Goal: Task Accomplishment & Management: Manage account settings

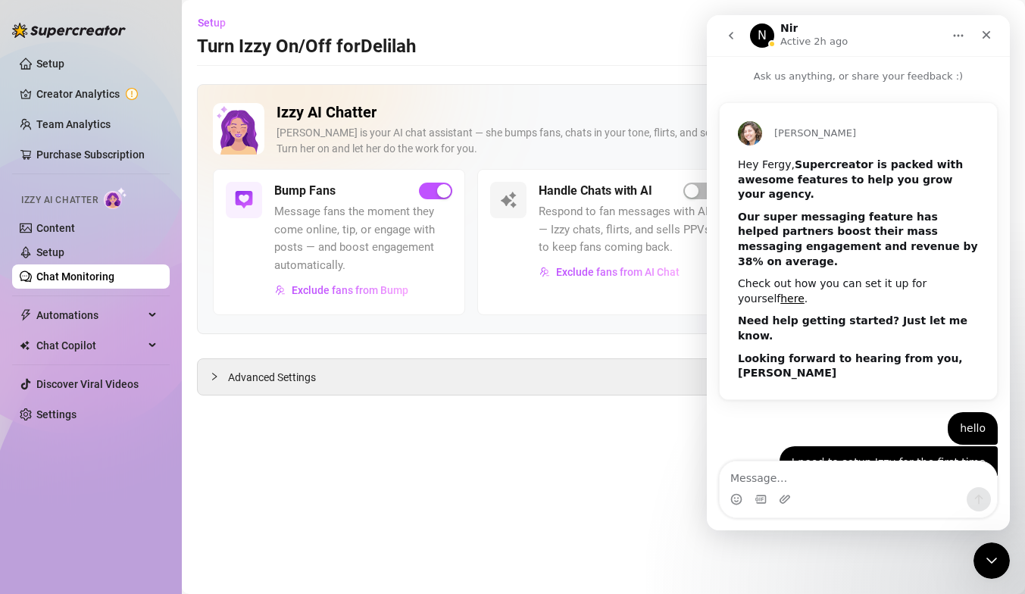
scroll to position [1147, 0]
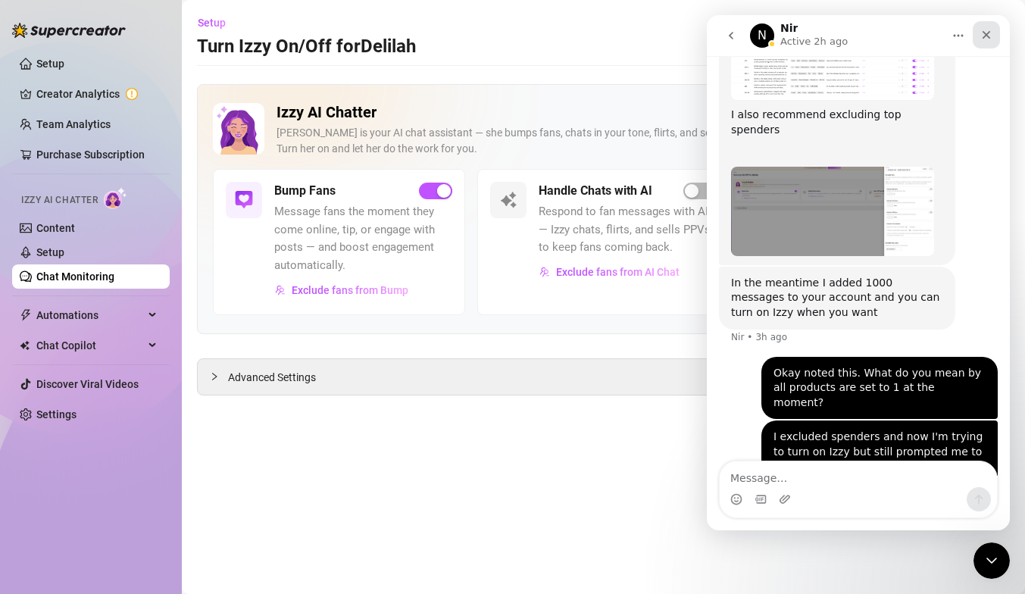
click at [985, 38] on icon "Close" at bounding box center [987, 35] width 12 height 12
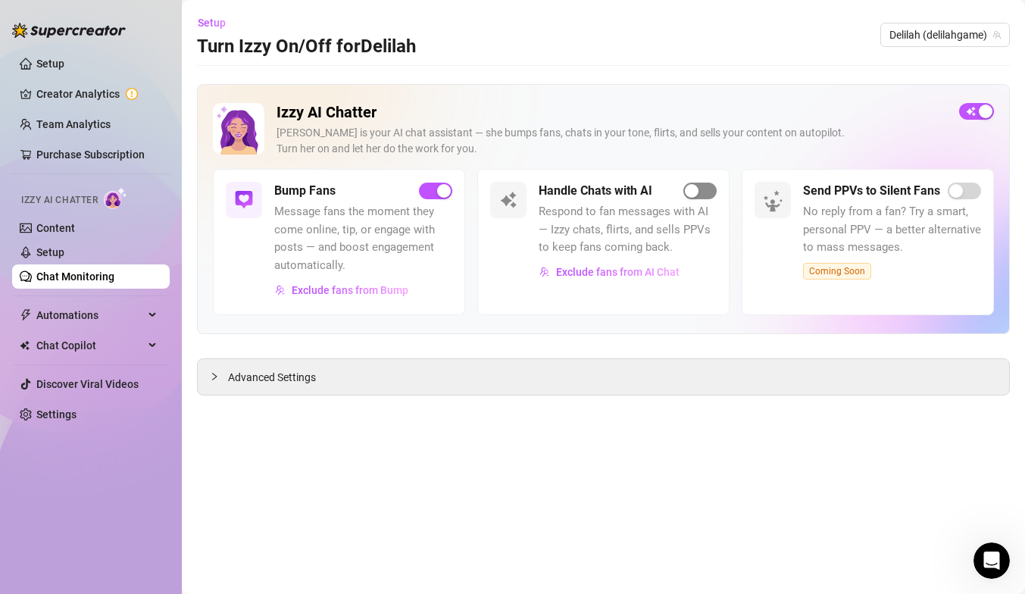
click at [695, 194] on div "button" at bounding box center [692, 191] width 14 height 14
click at [987, 546] on div "Open Intercom Messenger" at bounding box center [990, 559] width 50 height 50
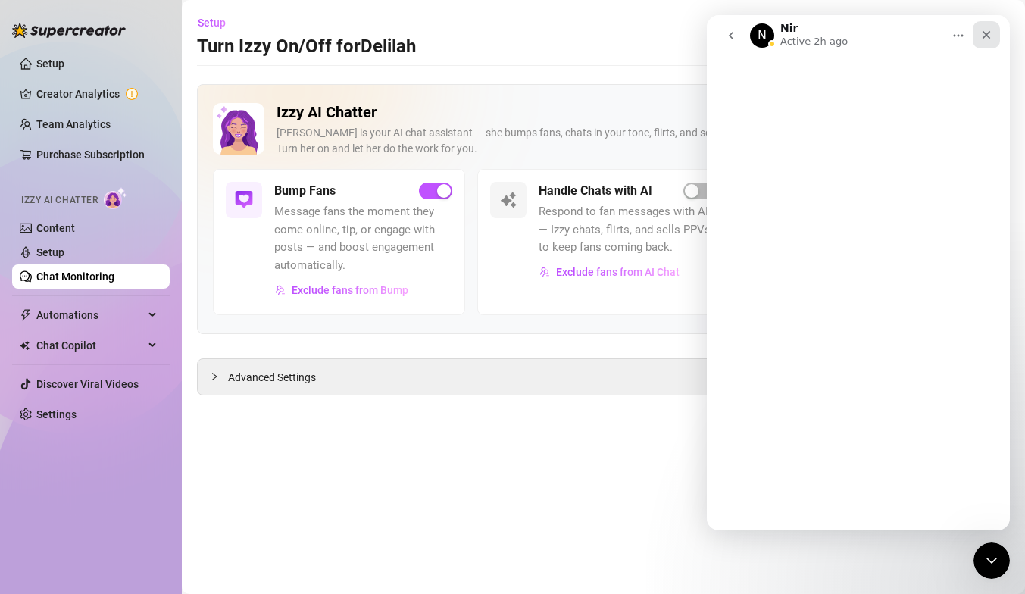
click at [987, 36] on icon "Close" at bounding box center [987, 35] width 8 height 8
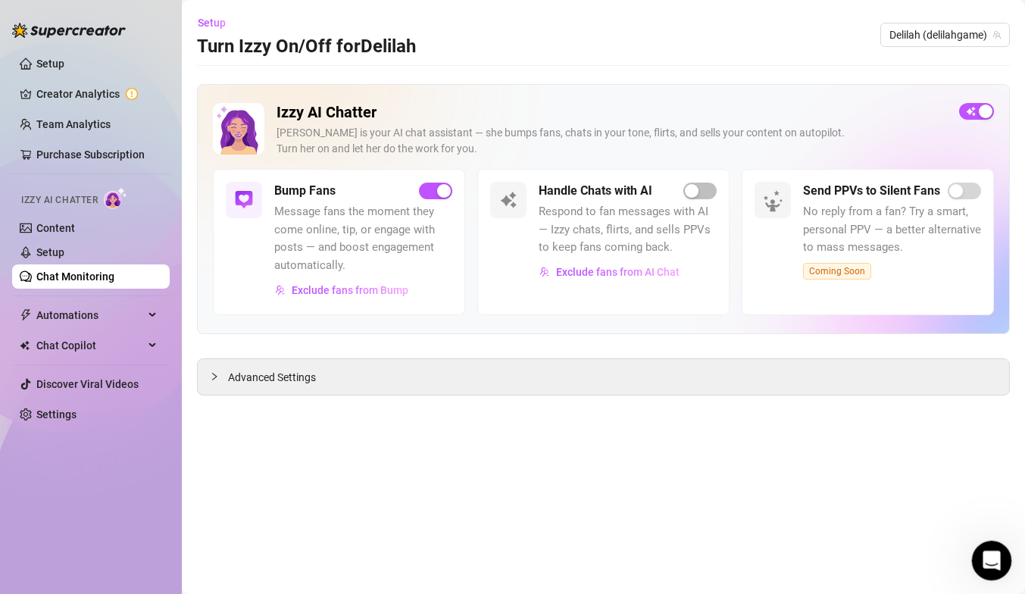
drag, startPoint x: 994, startPoint y: 557, endPoint x: 1601, endPoint y: 972, distance: 734.4
click at [996, 557] on icon "Open Intercom Messenger" at bounding box center [990, 558] width 25 height 25
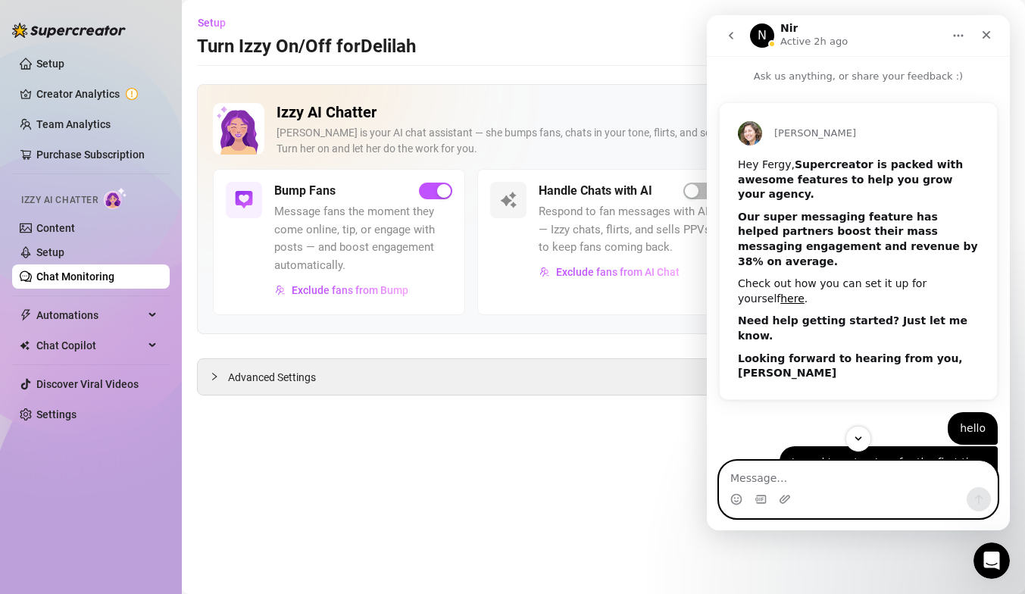
scroll to position [831, 0]
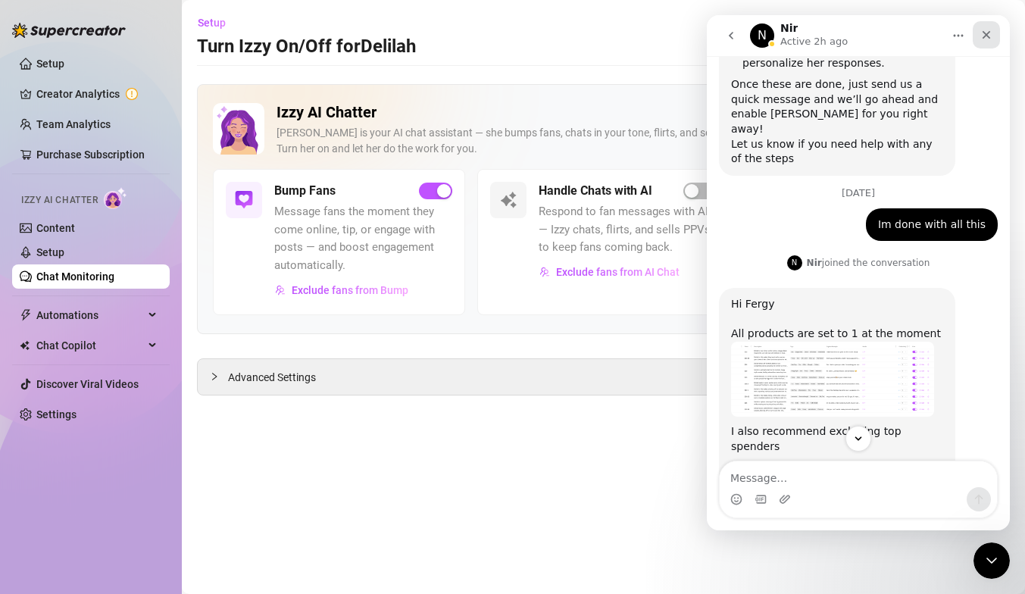
drag, startPoint x: 981, startPoint y: 39, endPoint x: 972, endPoint y: 232, distance: 193.5
click at [981, 39] on icon "Close" at bounding box center [987, 35] width 12 height 12
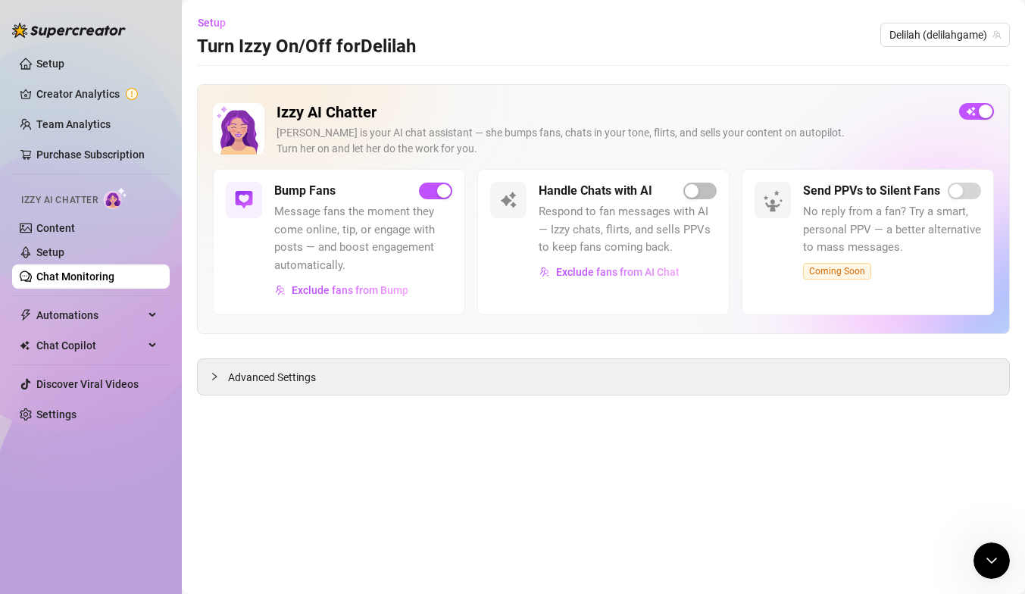
click at [396, 418] on main "Setup Turn Izzy On/Off for Delilah Delilah (delilahgame) Izzy AI Chatter Izzy i…" at bounding box center [603, 297] width 843 height 594
click at [581, 270] on span "Exclude fans from AI Chat" at bounding box center [618, 272] width 124 height 12
click at [612, 272] on div at bounding box center [512, 297] width 1025 height 594
click at [601, 276] on span "Exclude fans from AI Chat" at bounding box center [618, 272] width 124 height 12
click at [609, 271] on span "Exclude fans from AI Chat" at bounding box center [618, 272] width 124 height 12
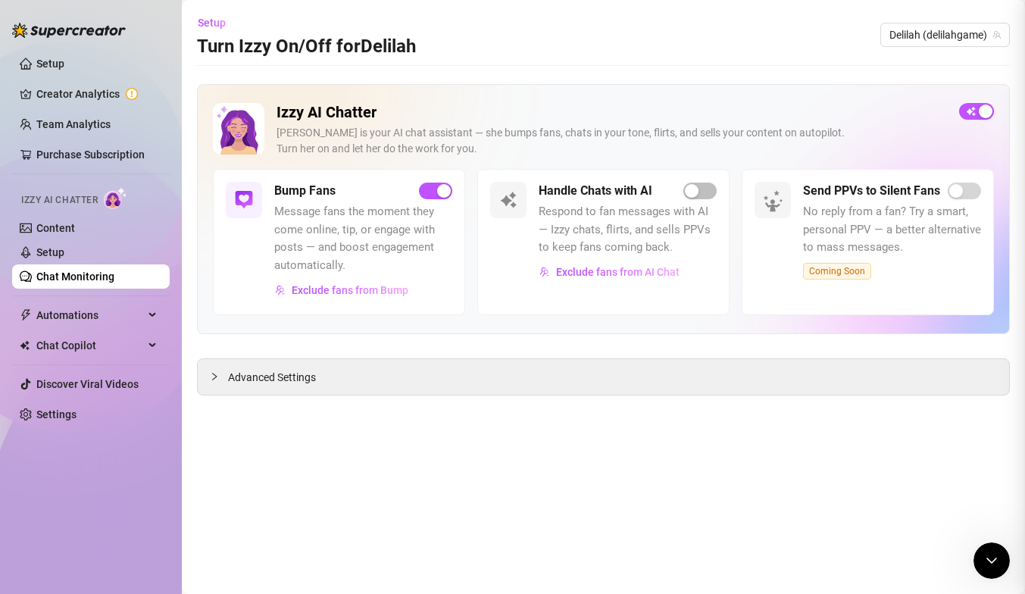
click at [608, 272] on div at bounding box center [512, 297] width 1025 height 594
click at [608, 272] on span "Exclude fans from AI Chat" at bounding box center [618, 272] width 124 height 12
click at [594, 271] on span "Exclude fans from AI Chat" at bounding box center [618, 272] width 124 height 12
click at [686, 196] on div at bounding box center [512, 297] width 1025 height 594
click at [685, 195] on div "button" at bounding box center [692, 191] width 14 height 14
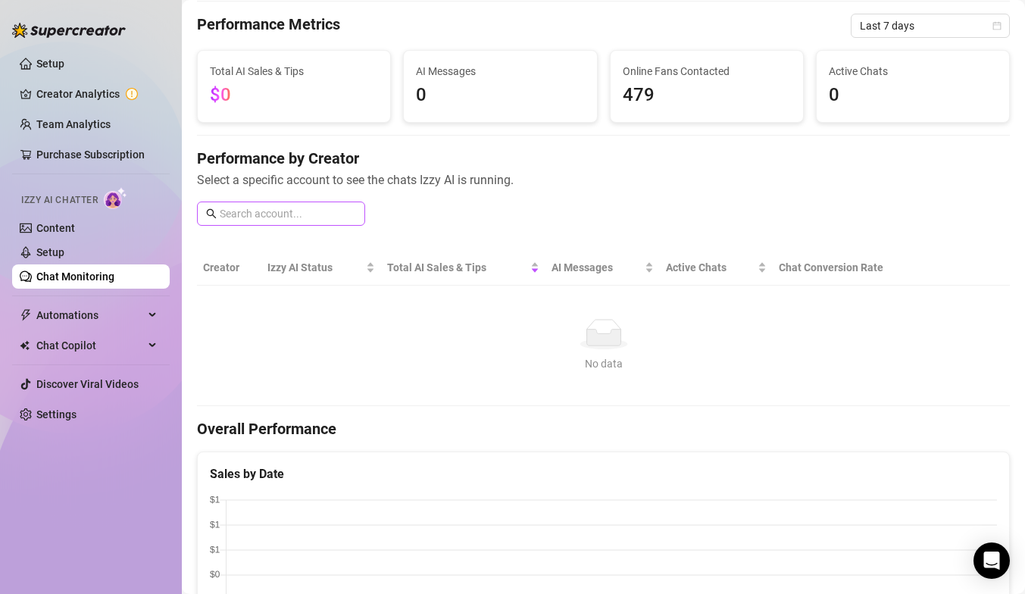
scroll to position [52, 0]
click at [64, 258] on link "Setup" at bounding box center [50, 252] width 28 height 12
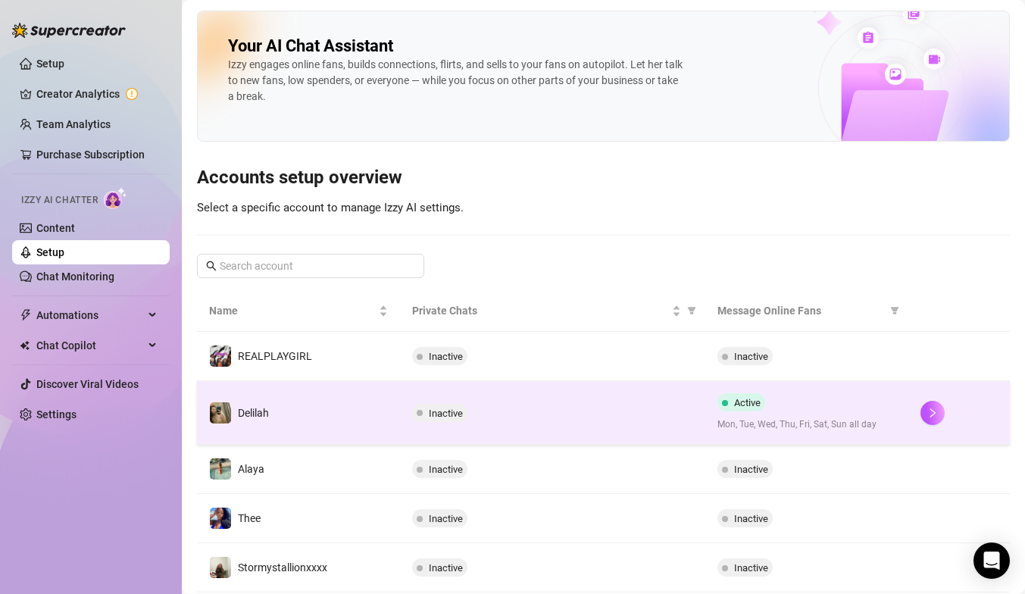
click at [858, 414] on div "Active Mon, Tue, Wed, Thu, Fri, Sat, Sun all day" at bounding box center [807, 412] width 179 height 39
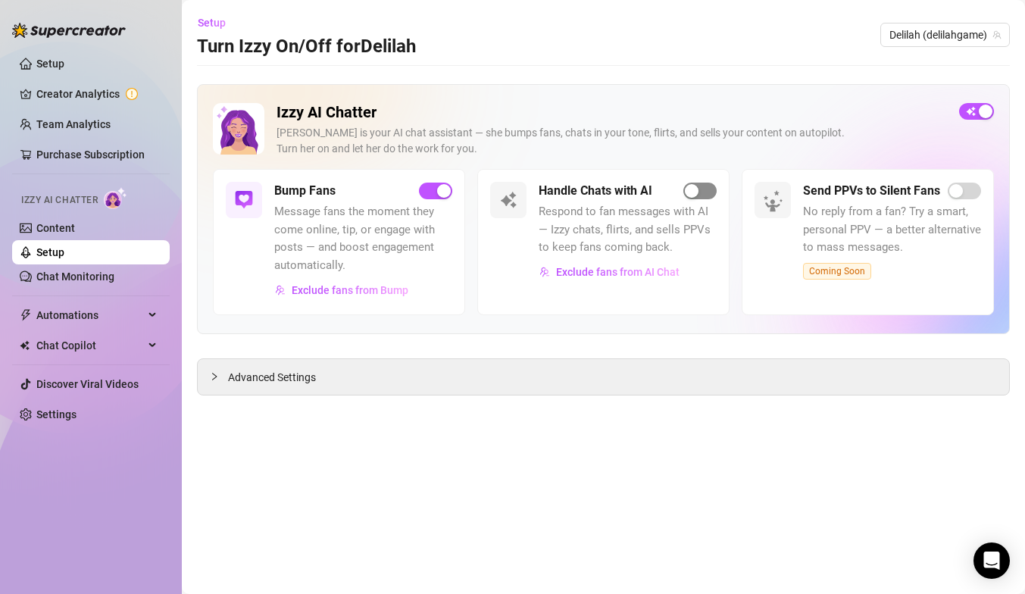
click at [690, 193] on div "button" at bounding box center [692, 191] width 14 height 14
click at [43, 413] on link "Settings" at bounding box center [56, 414] width 40 height 12
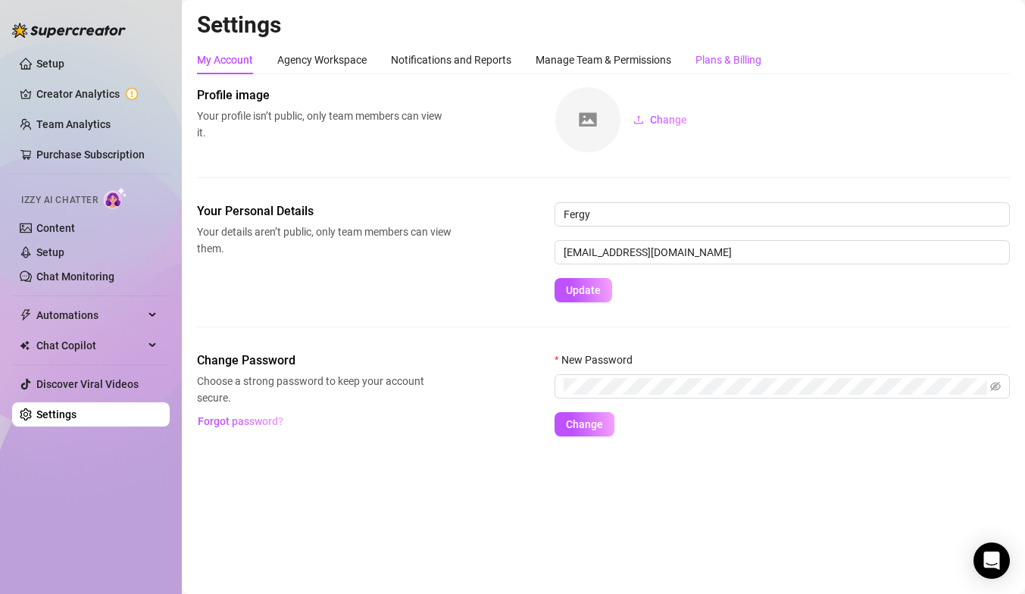
click at [709, 67] on div "Plans & Billing" at bounding box center [729, 60] width 66 height 17
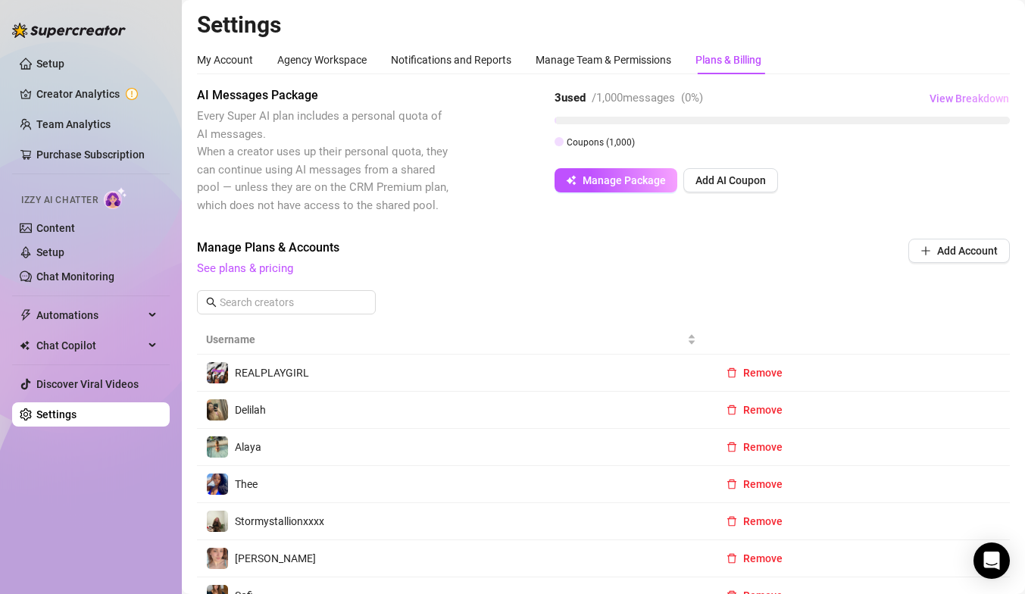
click at [938, 95] on span "View Breakdown" at bounding box center [970, 98] width 80 height 12
click at [724, 230] on div "AI Messages Package Every Super AI plan includes a personal quota of AI message…" at bounding box center [603, 350] width 813 height 528
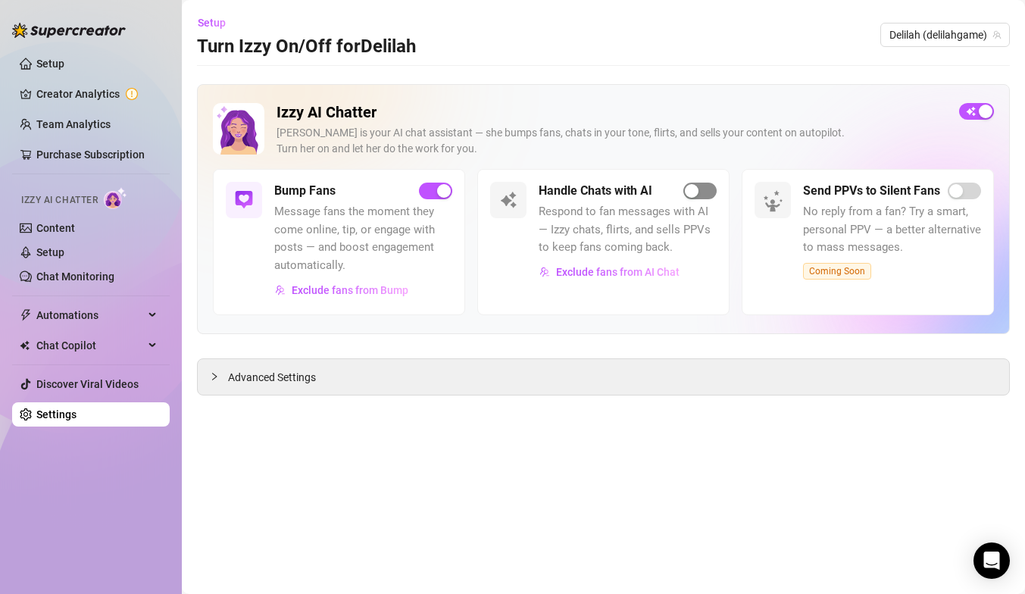
click at [698, 197] on div "button" at bounding box center [692, 191] width 14 height 14
click at [268, 374] on span "Advanced Settings" at bounding box center [272, 377] width 88 height 17
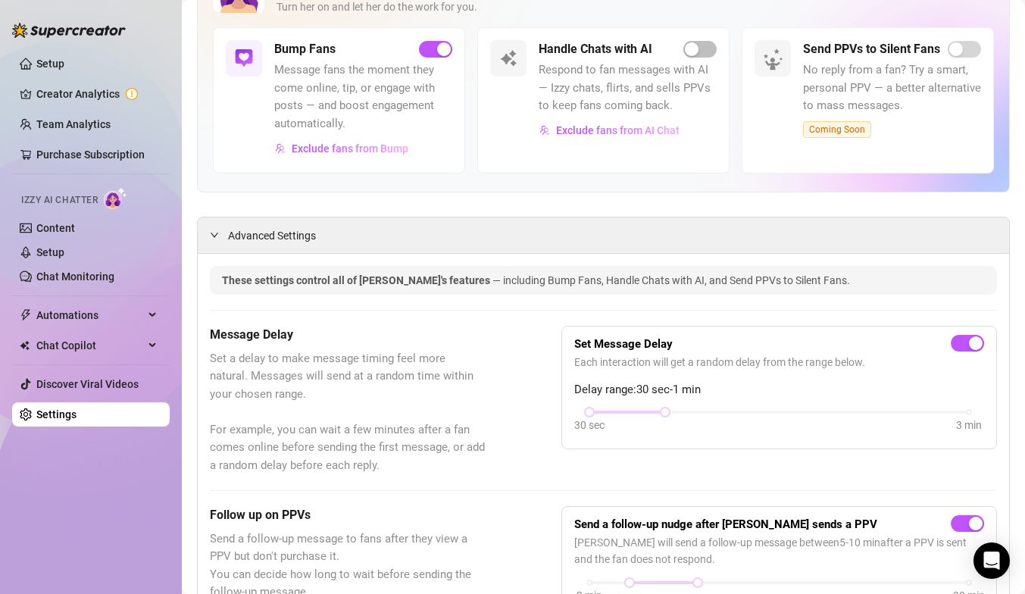
scroll to position [72, 0]
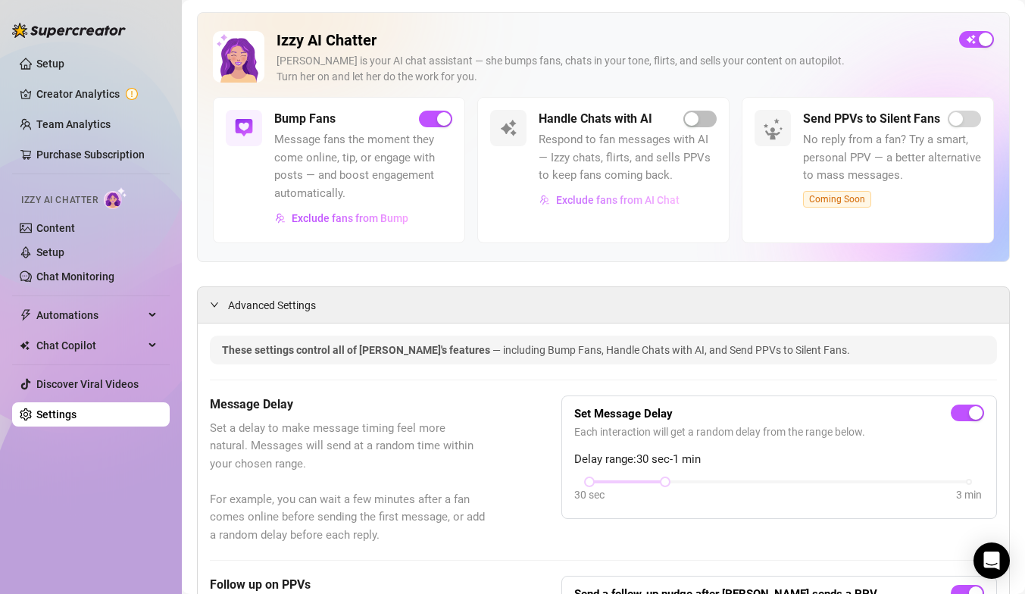
click at [593, 203] on span "Exclude fans from AI Chat" at bounding box center [618, 200] width 124 height 12
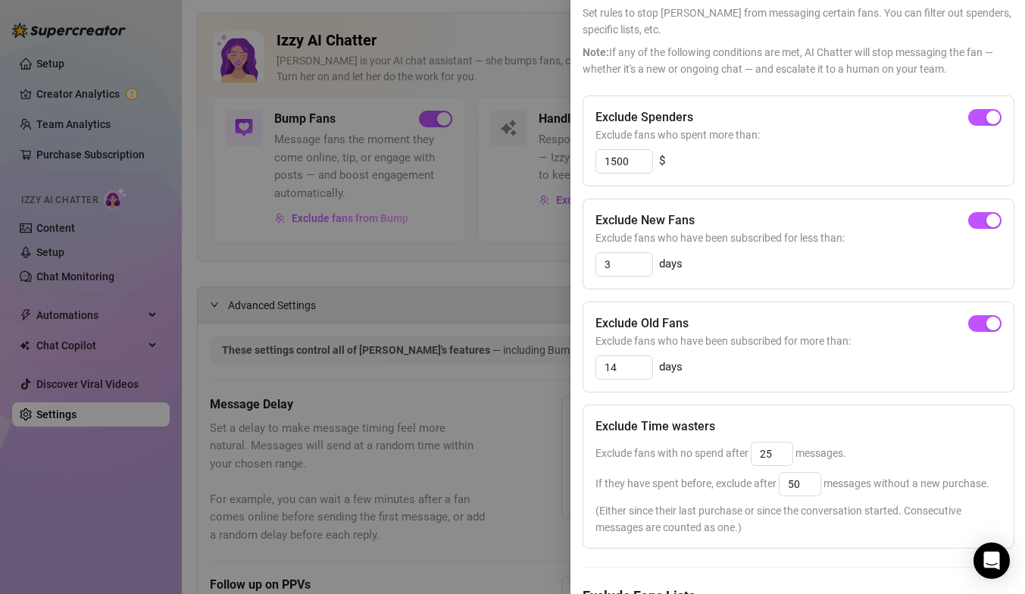
scroll to position [85, 0]
click at [634, 155] on input "1500" at bounding box center [624, 163] width 56 height 23
drag, startPoint x: 630, startPoint y: 161, endPoint x: 613, endPoint y: 160, distance: 16.7
click at [613, 160] on input "1500" at bounding box center [624, 163] width 56 height 23
type input "1"
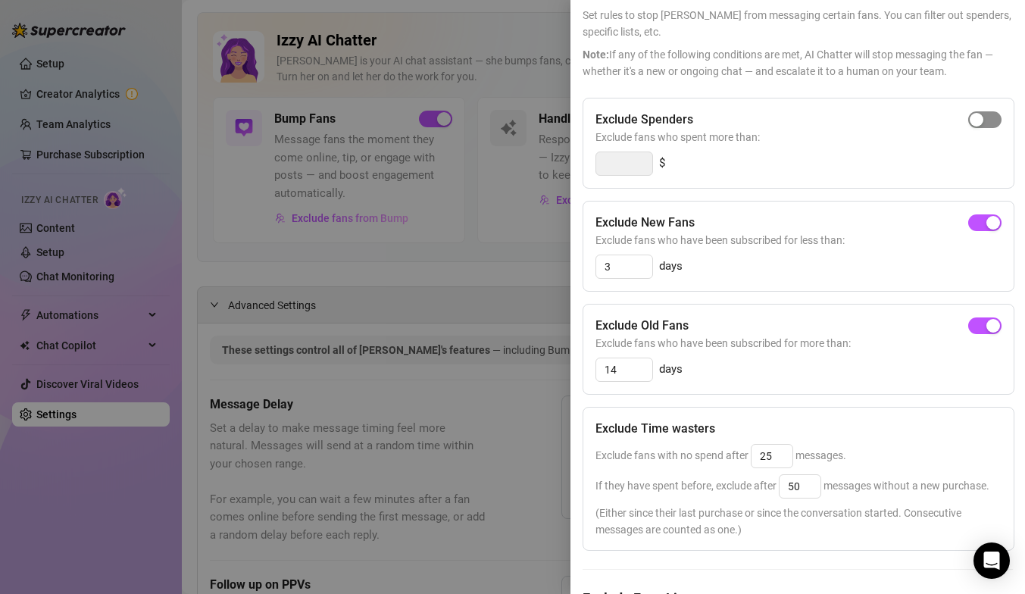
click at [995, 117] on span "button" at bounding box center [985, 119] width 33 height 17
click at [631, 164] on input "300" at bounding box center [624, 163] width 56 height 23
click at [559, 164] on div "Settings Preview Exclude Fans - Handle Chats with AI Cancel Save Exclude Fans S…" at bounding box center [512, 297] width 1025 height 594
type input "100"
click at [703, 171] on div "100 $" at bounding box center [799, 164] width 406 height 24
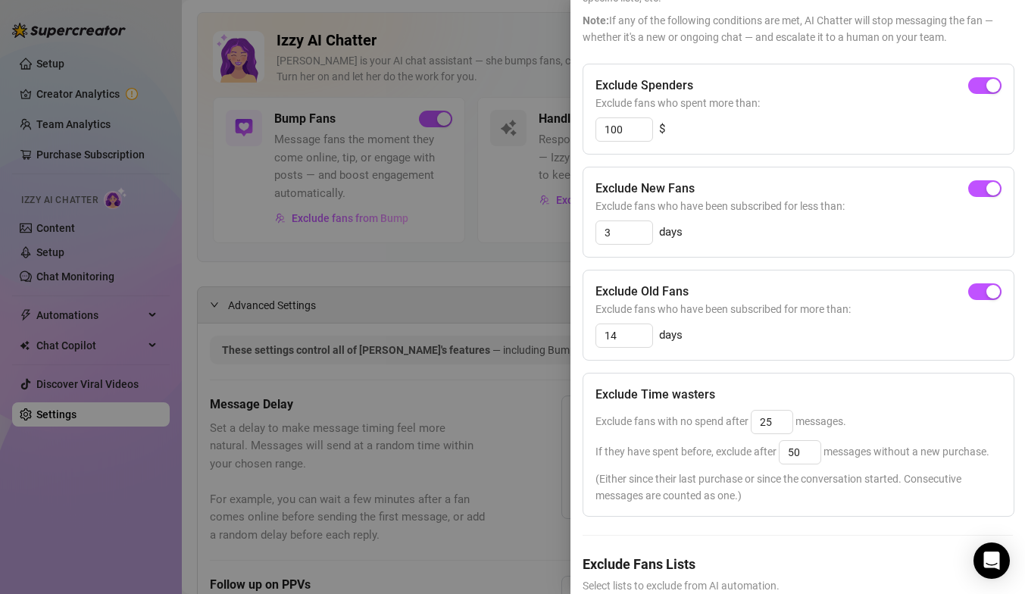
scroll to position [114, 0]
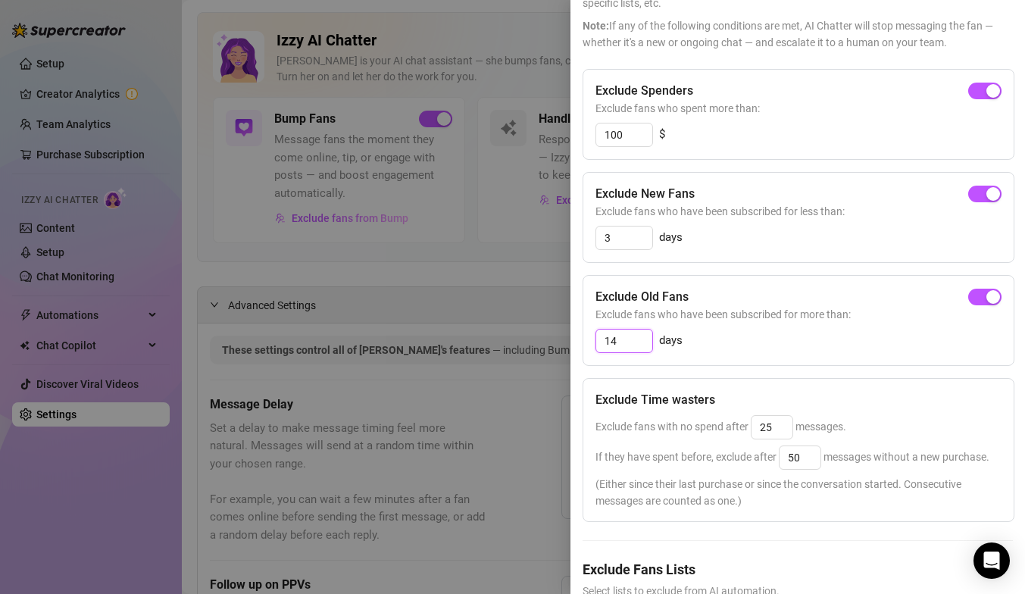
click at [626, 341] on input "14" at bounding box center [624, 341] width 56 height 23
type input "1"
click at [978, 292] on div "button" at bounding box center [977, 297] width 14 height 14
drag, startPoint x: 618, startPoint y: 346, endPoint x: 570, endPoint y: 346, distance: 48.5
click at [570, 347] on div "Settings Preview Exclude Fans - Handle Chats with AI Cancel Save Exclude Fans S…" at bounding box center [512, 297] width 1025 height 594
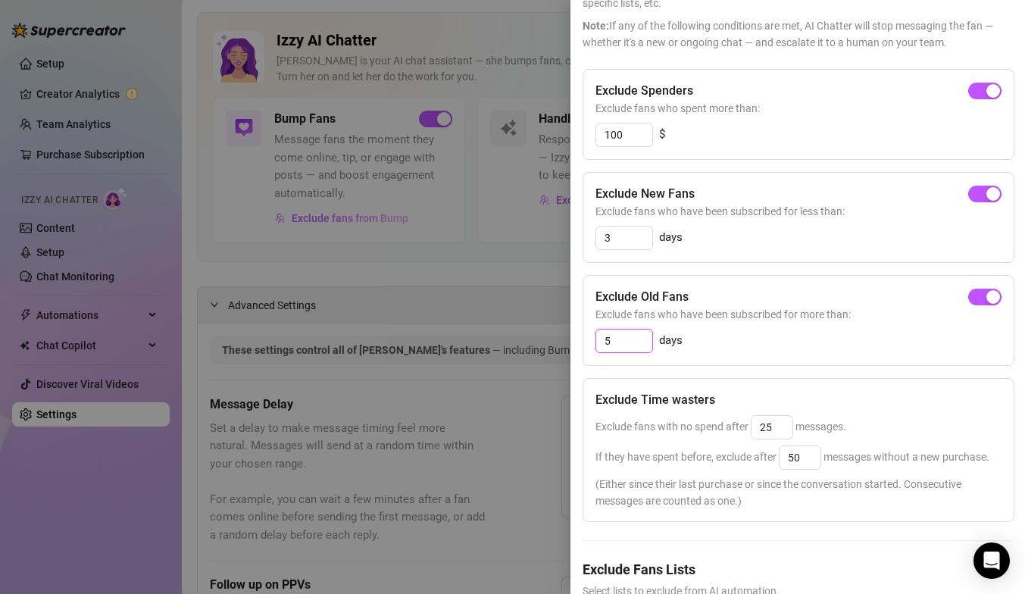
type input "5"
click at [778, 232] on div "3 days" at bounding box center [799, 238] width 406 height 24
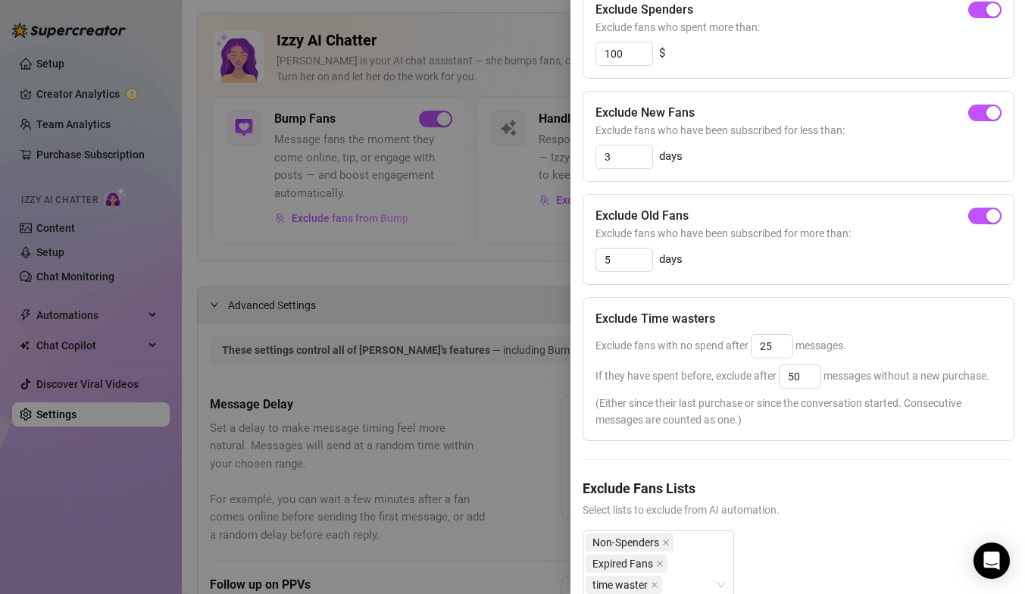
scroll to position [157, 0]
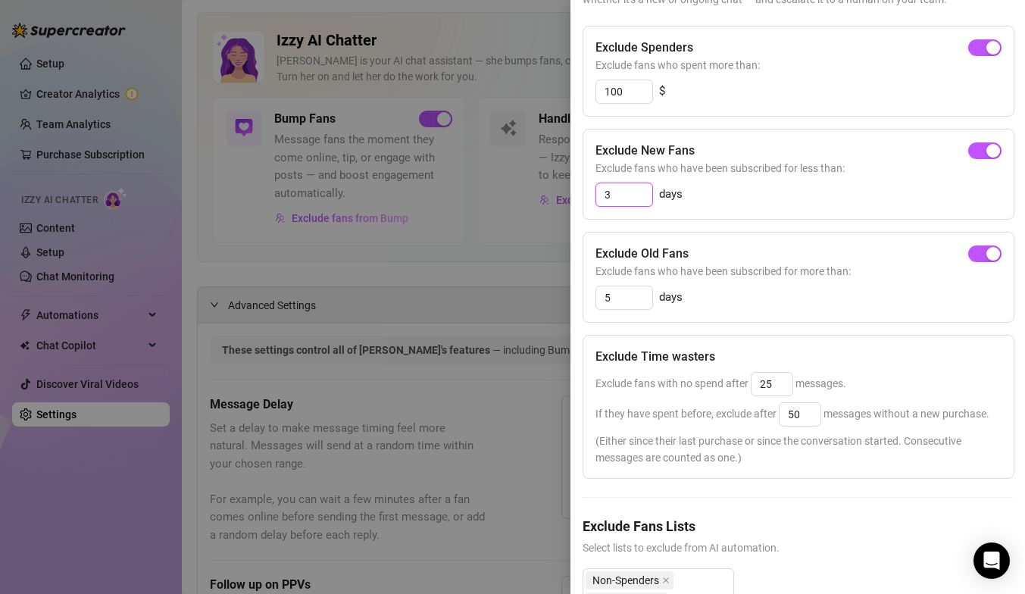
click at [637, 199] on input "3" at bounding box center [624, 194] width 56 height 23
click at [976, 148] on span "button" at bounding box center [985, 150] width 33 height 17
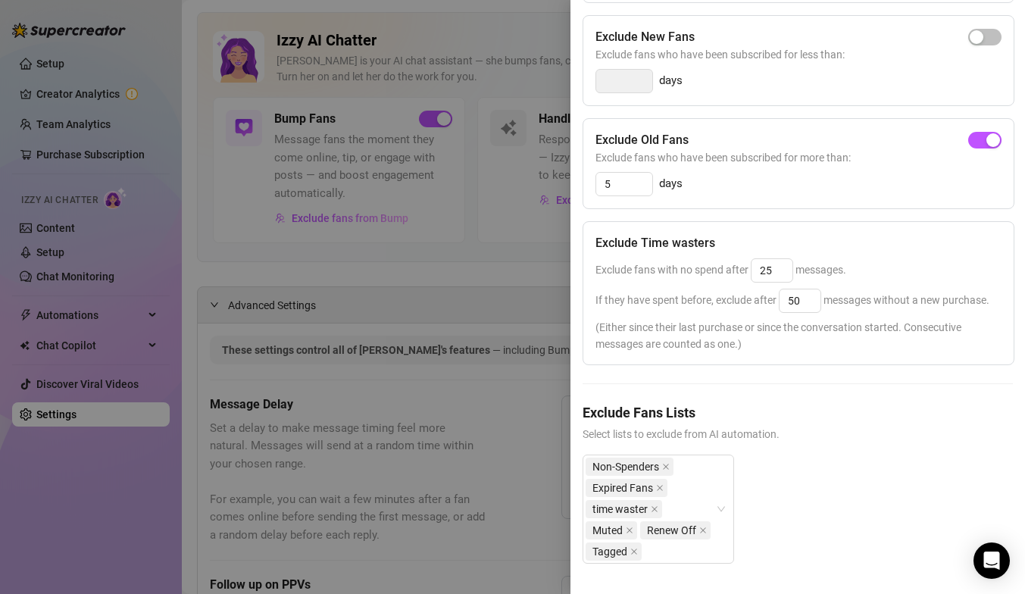
scroll to position [0, 0]
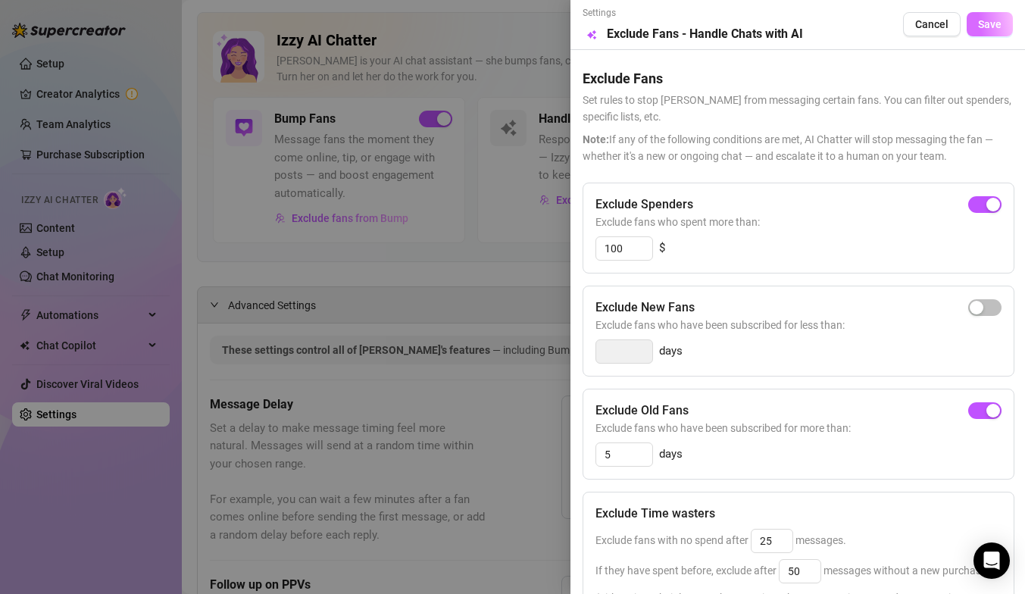
click at [983, 25] on span "Save" at bounding box center [989, 24] width 23 height 12
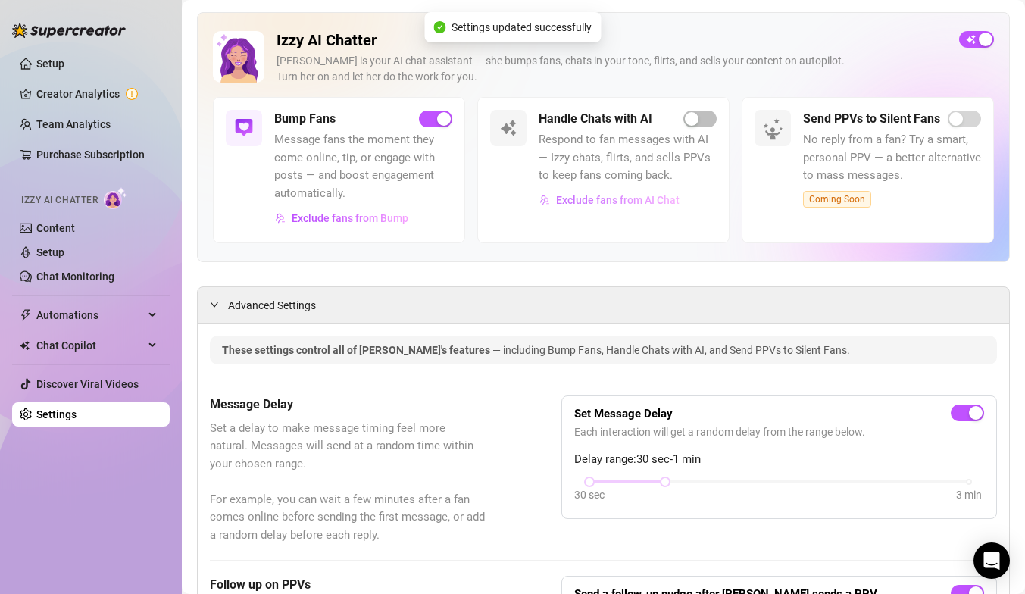
click at [632, 202] on span "Exclude fans from AI Chat" at bounding box center [618, 200] width 124 height 12
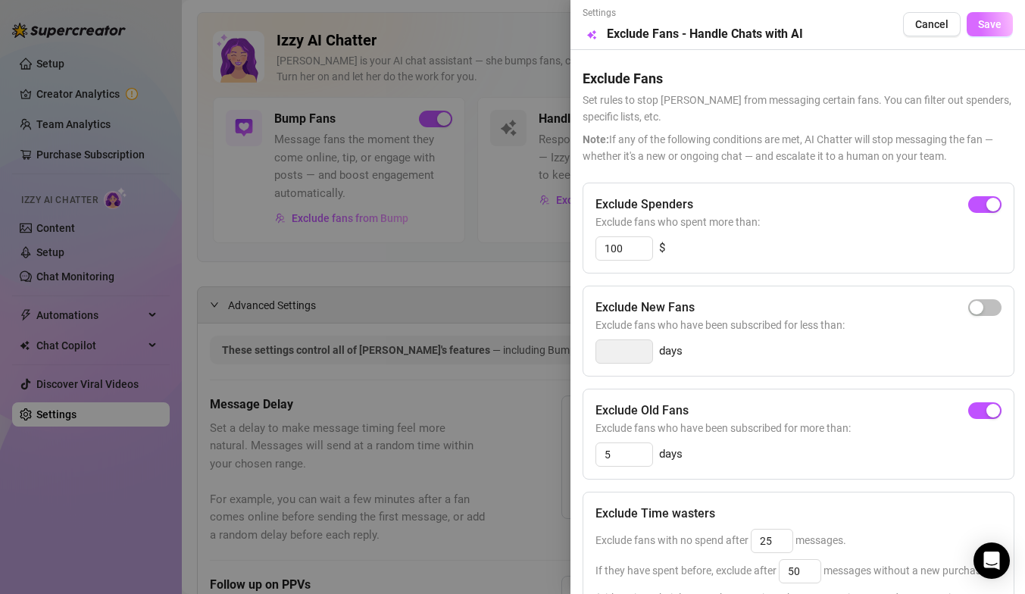
click at [988, 26] on span "Save" at bounding box center [989, 24] width 23 height 12
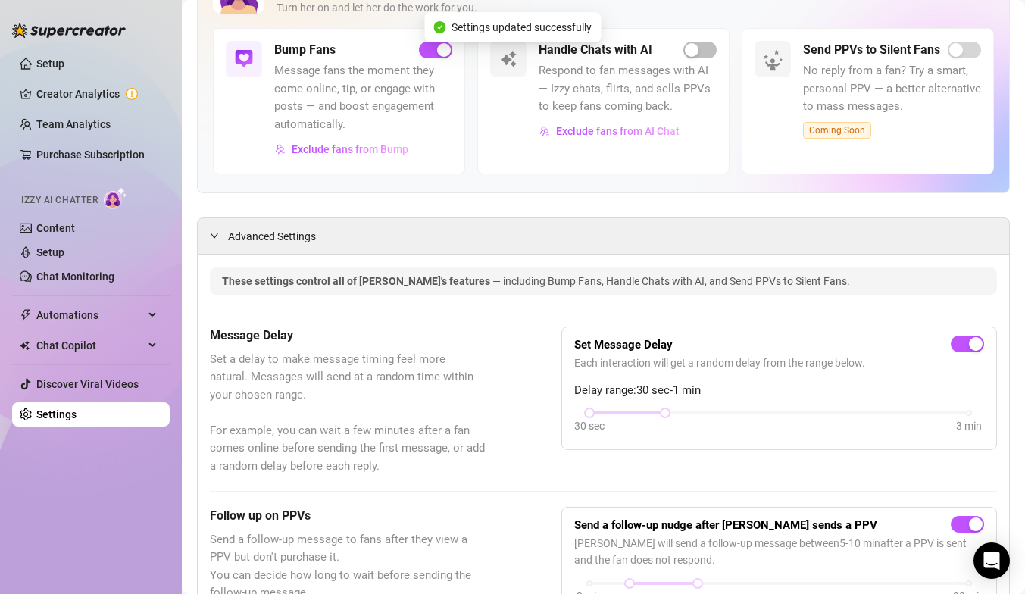
scroll to position [142, 0]
click at [627, 131] on span "Exclude fans from AI Chat" at bounding box center [618, 130] width 124 height 12
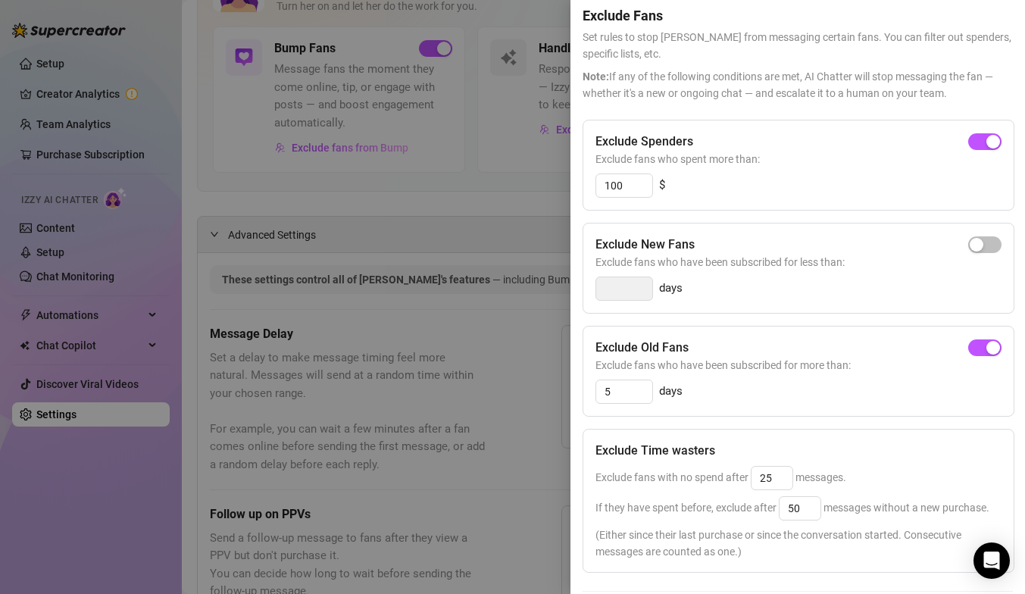
scroll to position [0, 0]
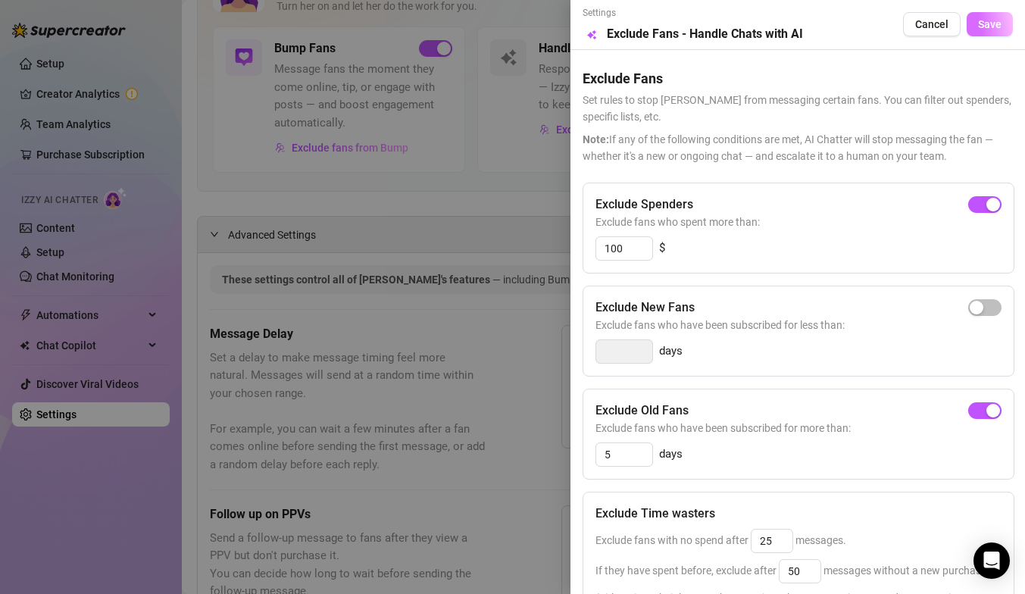
click at [990, 30] on span "Save" at bounding box center [989, 24] width 23 height 12
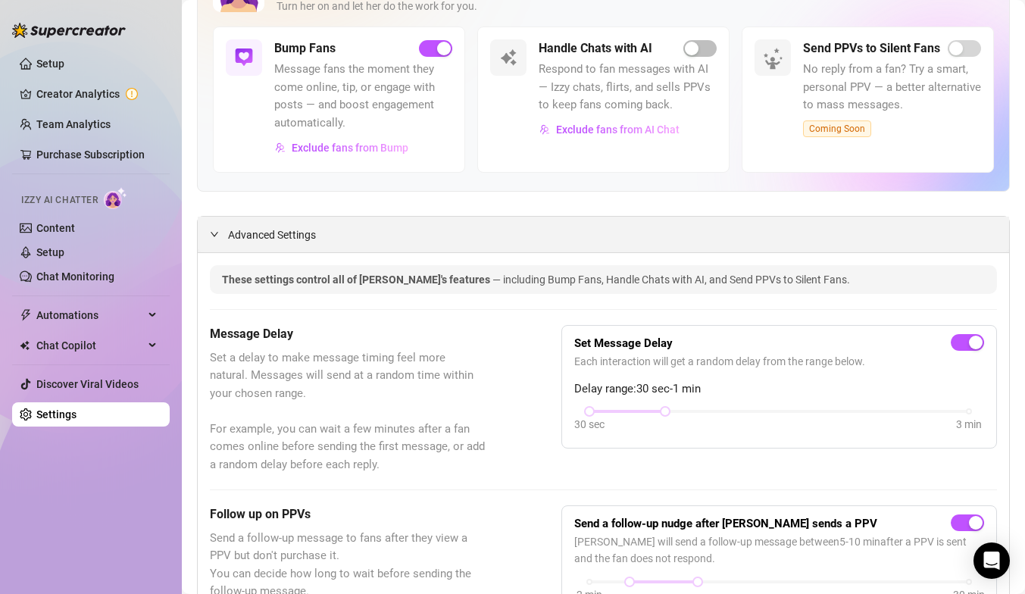
scroll to position [121, 0]
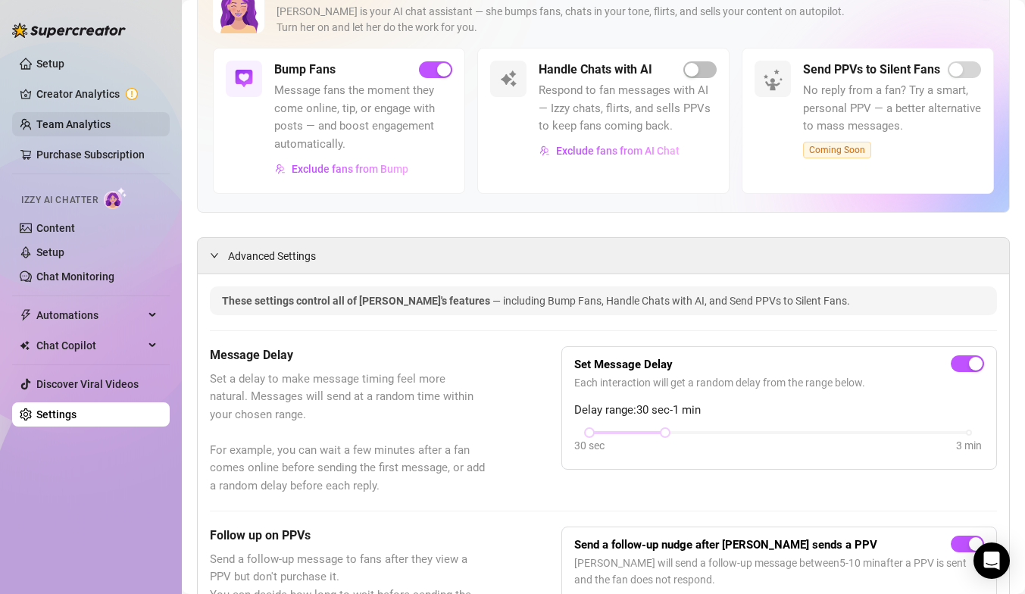
click at [110, 130] on link "Team Analytics" at bounding box center [73, 124] width 74 height 12
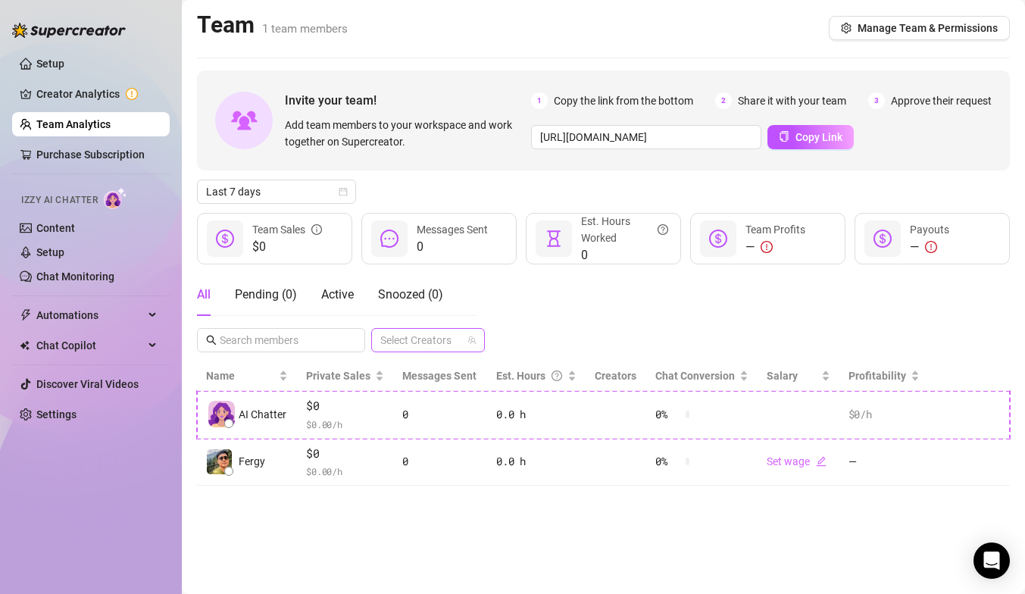
click at [427, 346] on div at bounding box center [420, 340] width 92 height 21
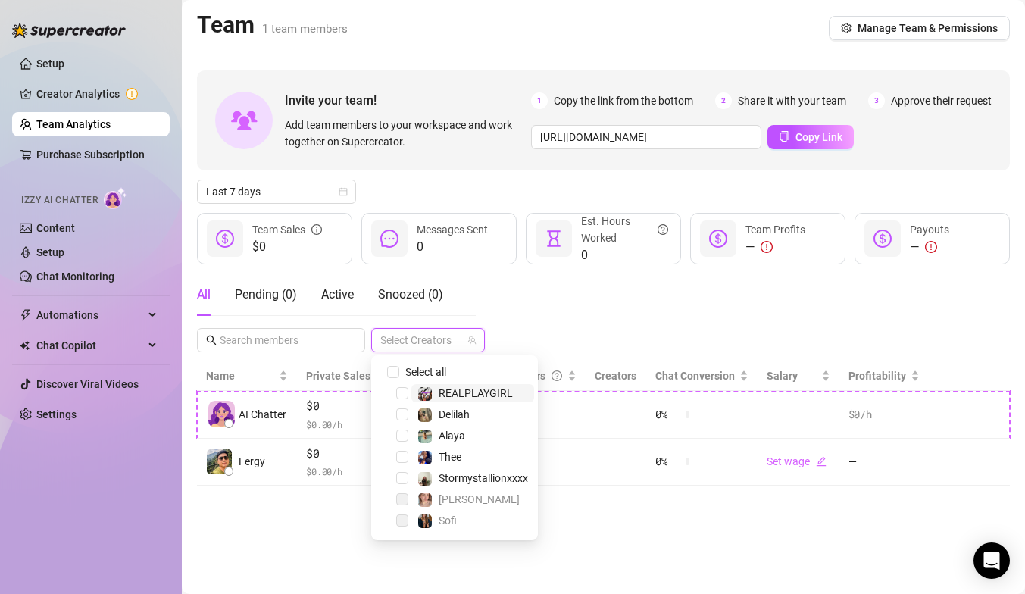
click at [545, 318] on div "All Pending ( 0 ) Active Snoozed ( 0 ) Select Creators" at bounding box center [603, 313] width 813 height 79
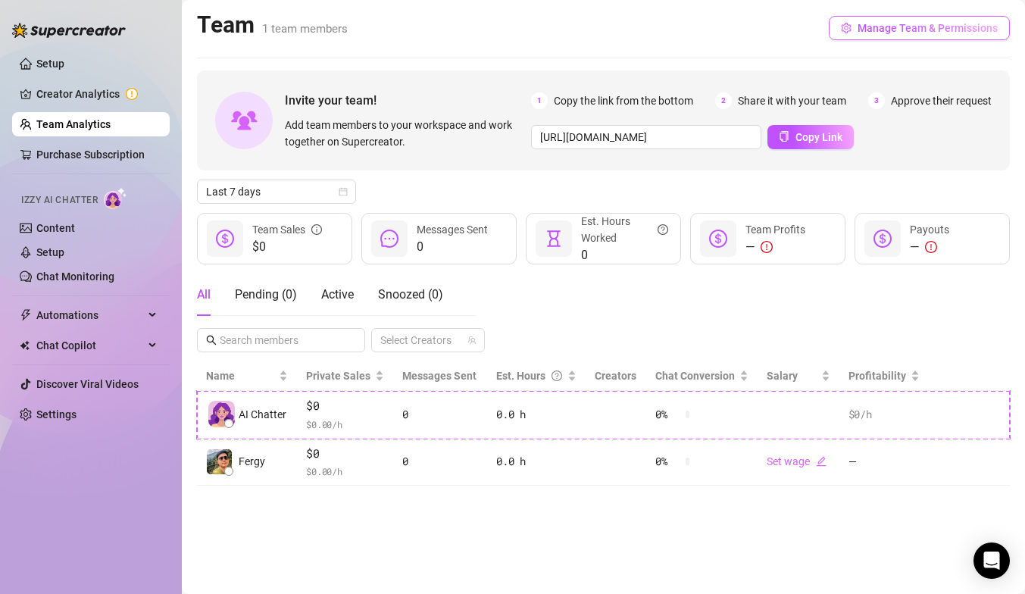
click at [903, 17] on button "Manage Team & Permissions" at bounding box center [919, 28] width 181 height 24
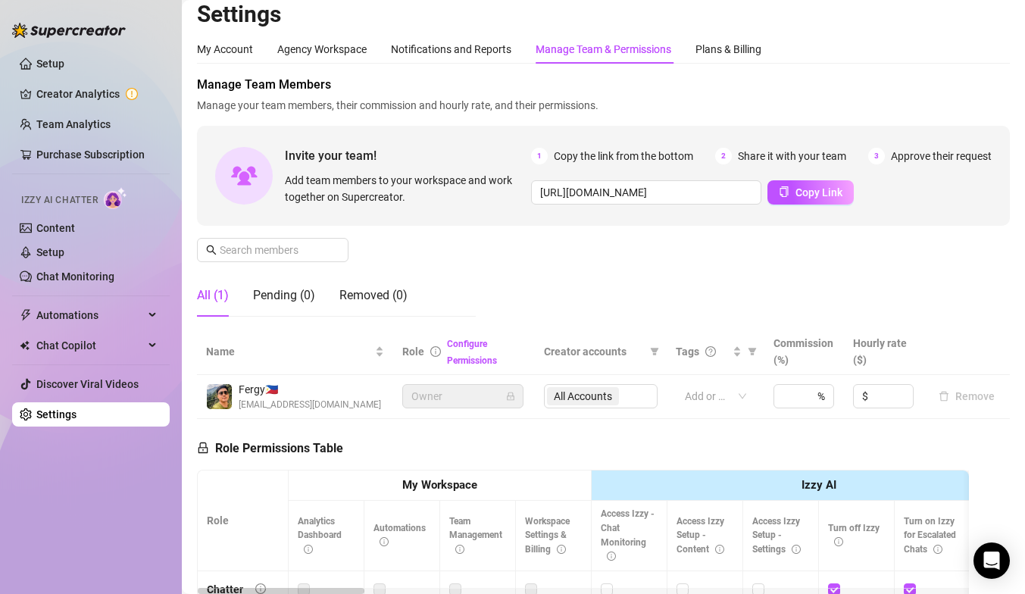
scroll to position [104, 0]
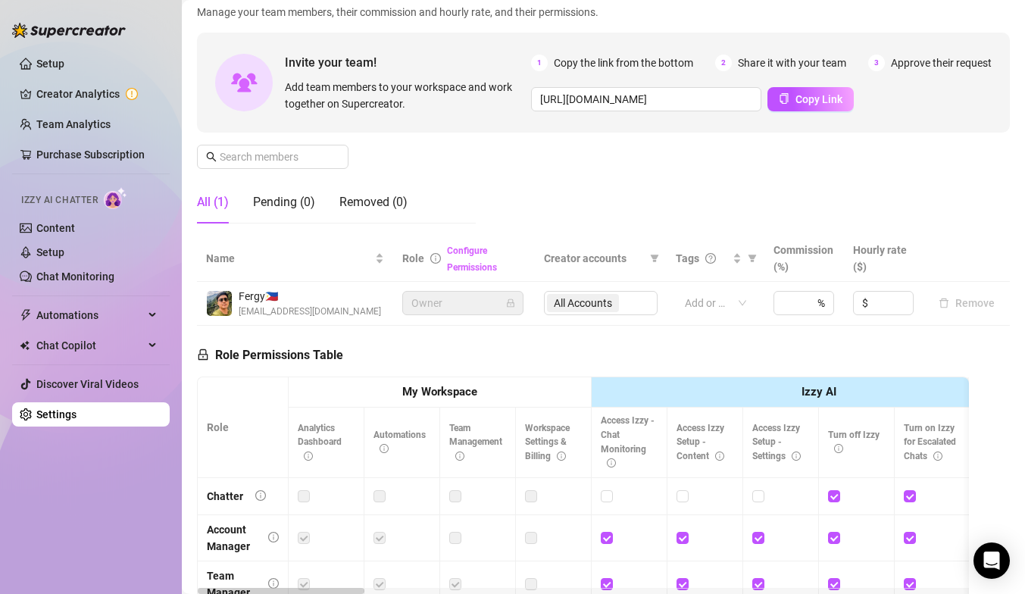
click at [462, 267] on link "Configure Permissions" at bounding box center [472, 259] width 50 height 27
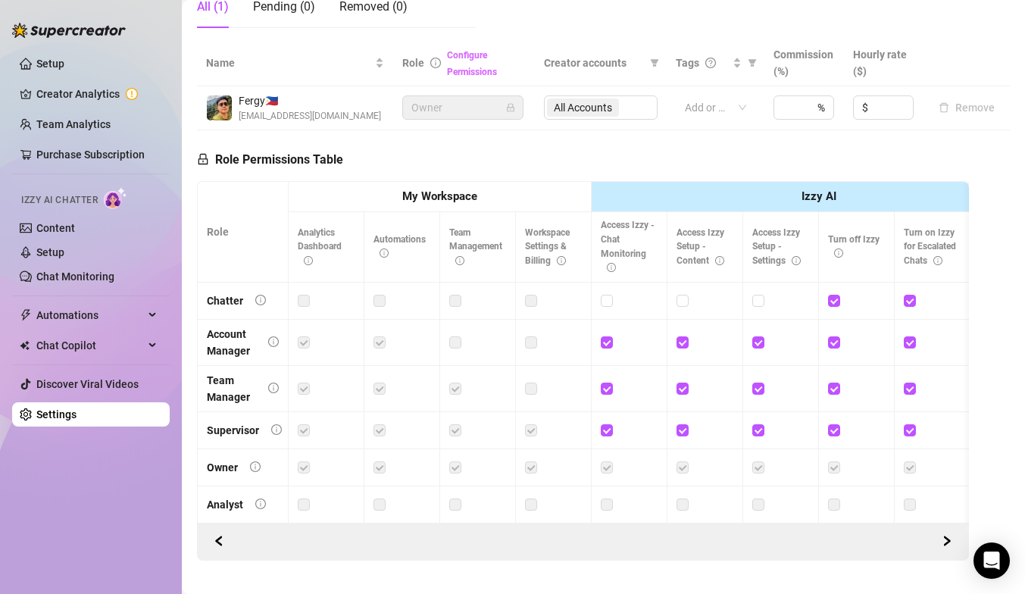
scroll to position [329, 0]
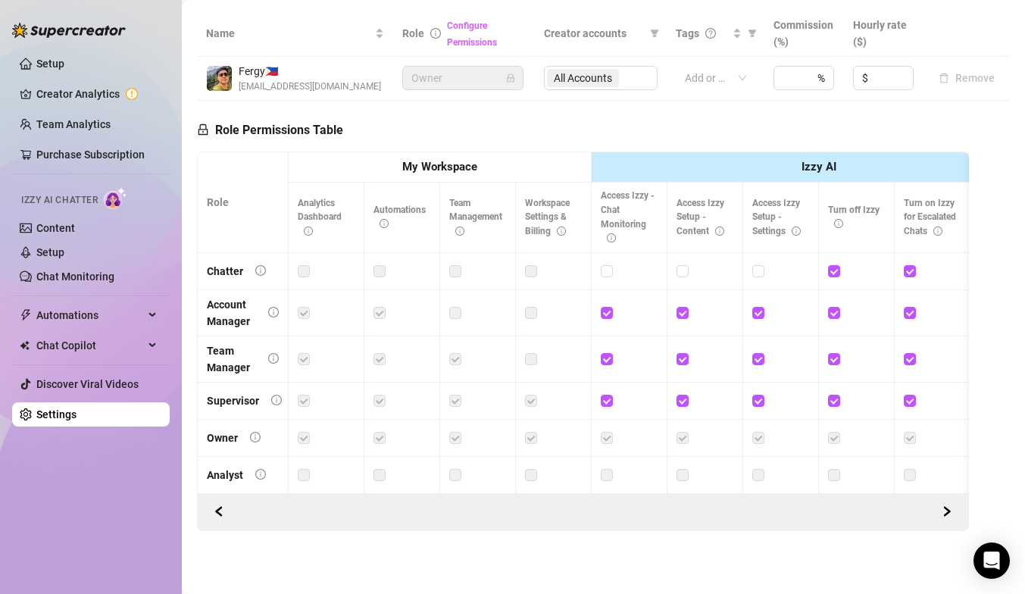
click at [465, 27] on link "Configure Permissions" at bounding box center [472, 33] width 50 height 27
click at [468, 23] on link "Configure Permissions" at bounding box center [472, 33] width 50 height 27
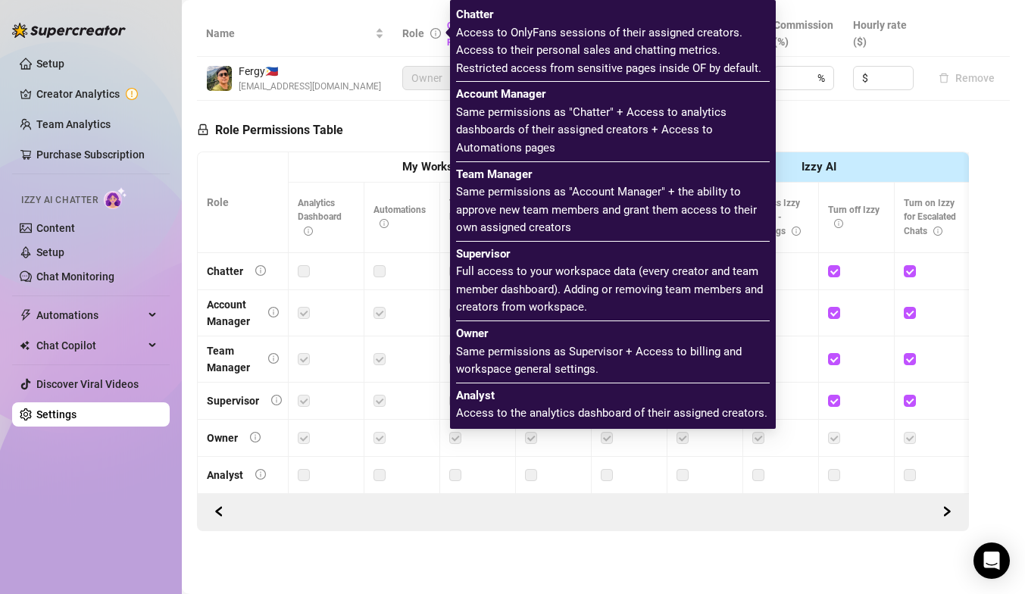
click at [436, 33] on icon "info-circle" at bounding box center [436, 32] width 2 height 5
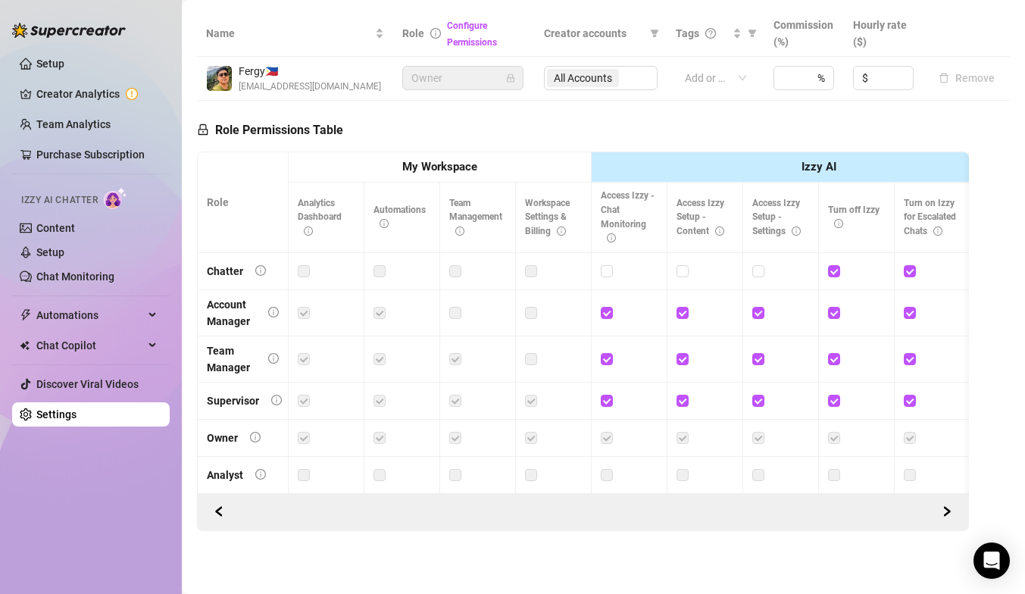
click at [371, 363] on td at bounding box center [403, 359] width 76 height 46
click at [452, 172] on strong "My Workspace" at bounding box center [439, 167] width 75 height 14
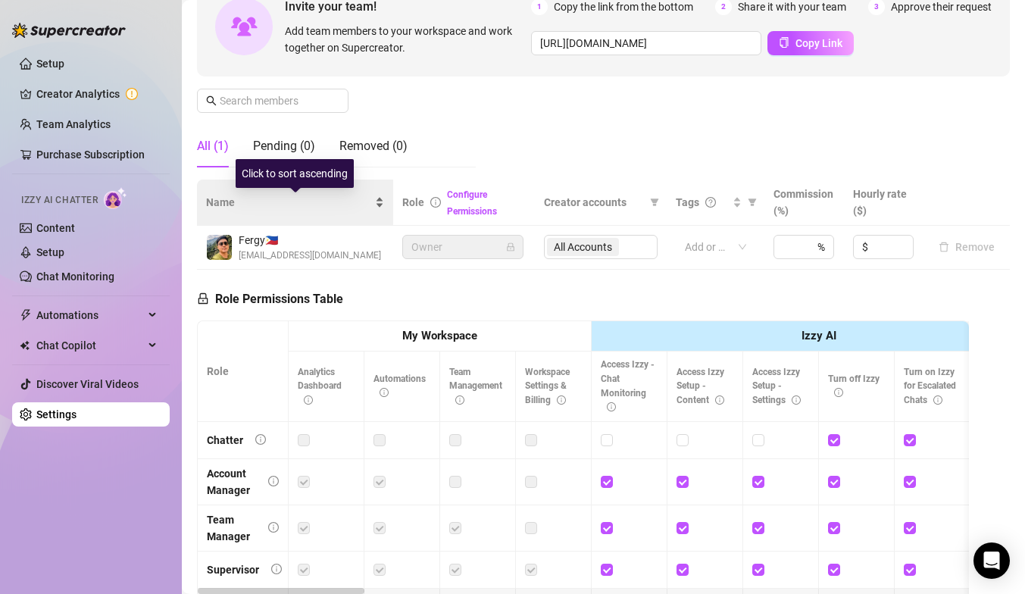
scroll to position [0, 0]
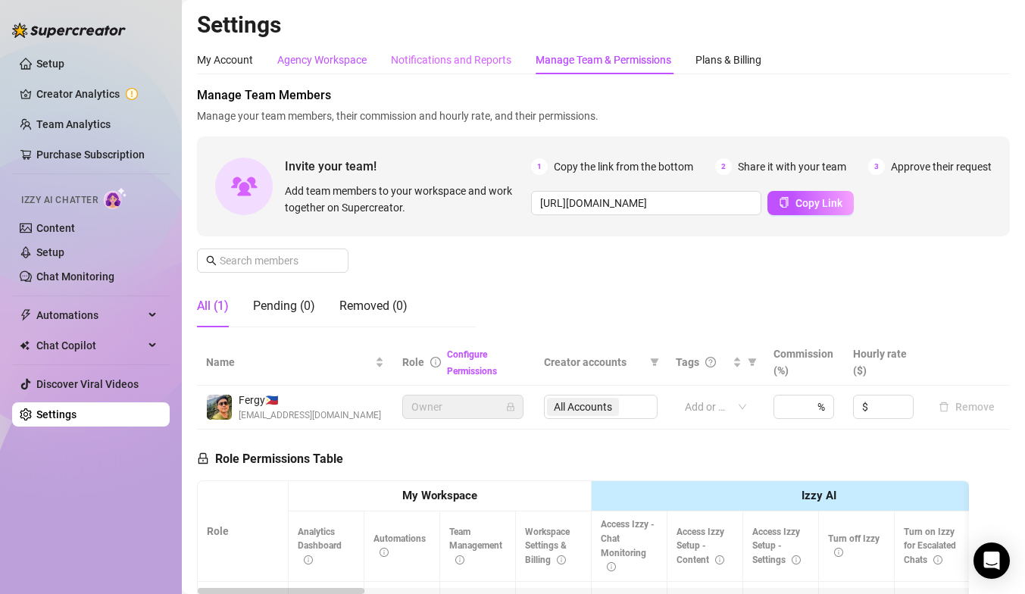
click at [341, 58] on div "Agency Workspace" at bounding box center [321, 60] width 89 height 17
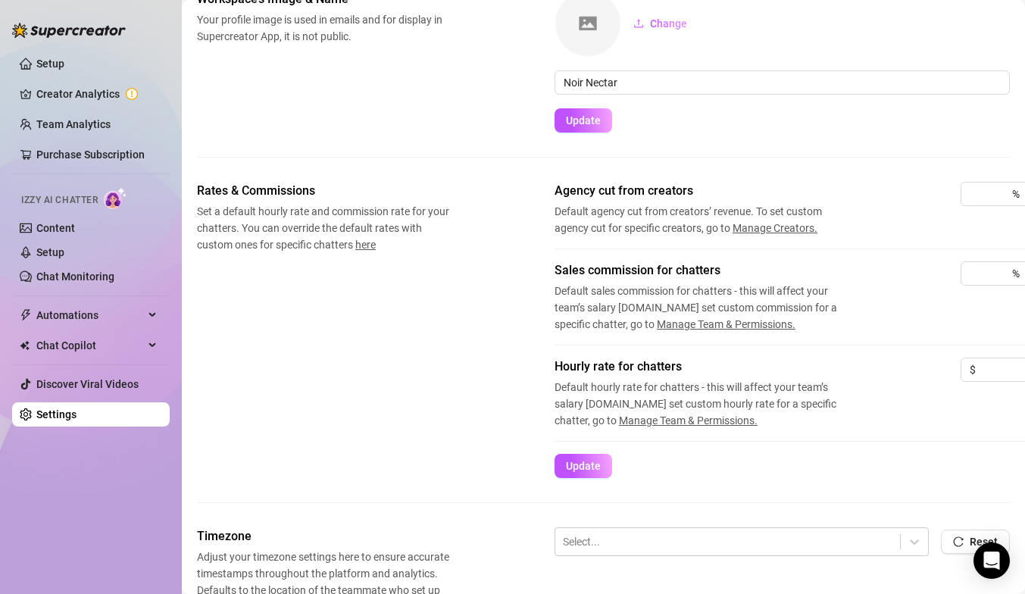
scroll to position [96, 4]
click at [963, 279] on div "%" at bounding box center [991, 273] width 68 height 24
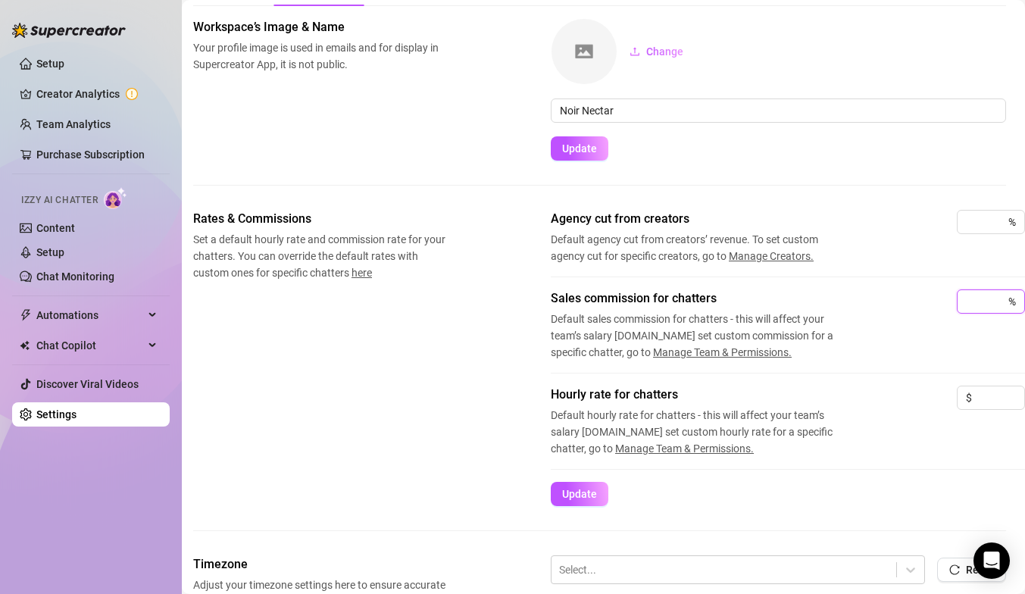
scroll to position [0, 4]
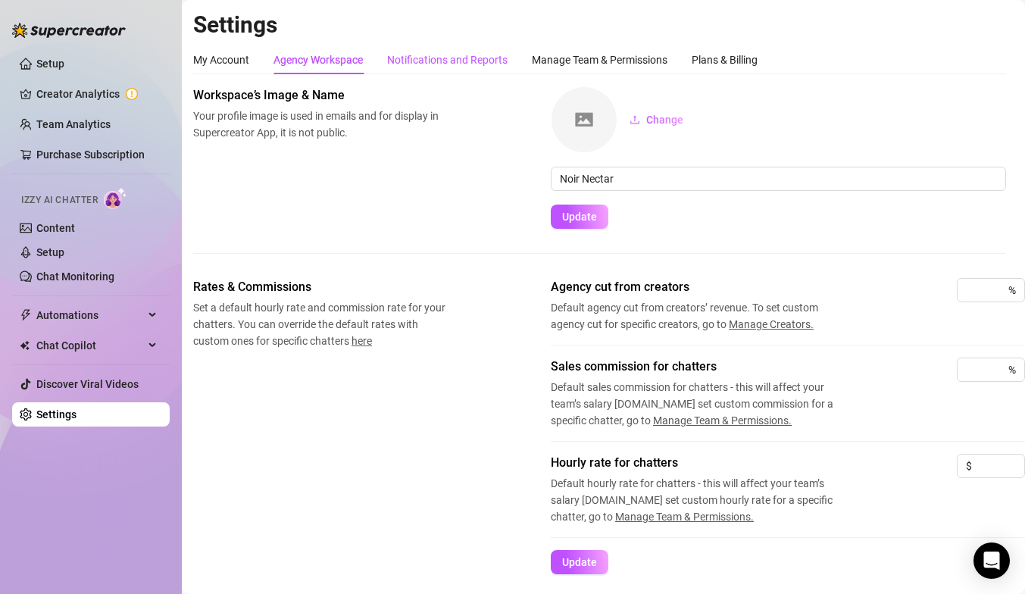
click at [483, 52] on div "Notifications and Reports" at bounding box center [447, 60] width 120 height 17
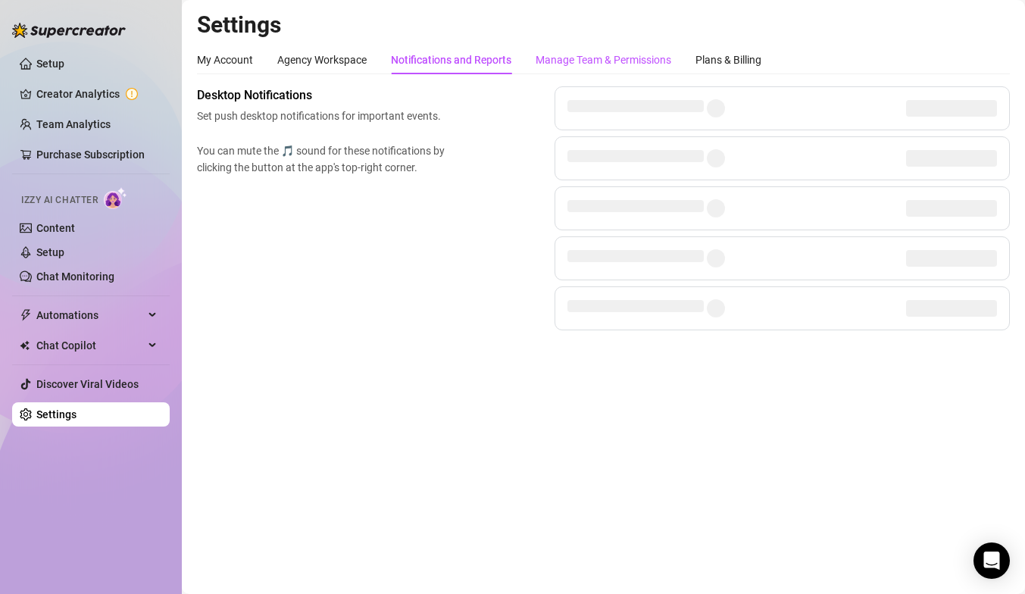
click at [564, 52] on div "Manage Team & Permissions" at bounding box center [604, 60] width 136 height 17
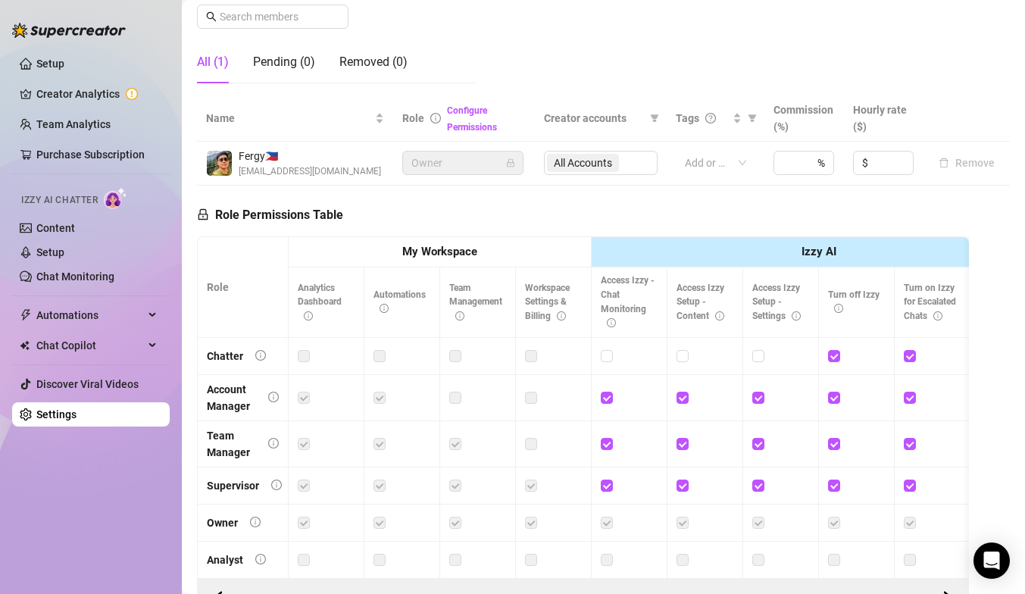
scroll to position [267, 0]
